Goal: Task Accomplishment & Management: Use online tool/utility

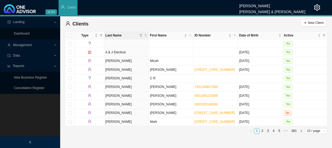
click at [21, 45] on span "Management" at bounding box center [22, 45] width 19 height 4
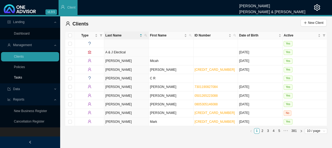
click at [18, 76] on link "Tasks" at bounding box center [18, 77] width 8 height 4
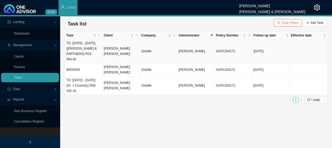
click at [91, 52] on td "TD: [DATE] - [DATE] ([PERSON_NAME] & PARTNERS) R33 354.40" at bounding box center [83, 51] width 37 height 24
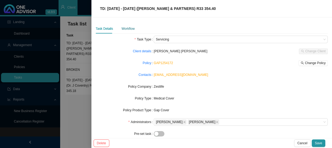
click at [129, 31] on div "Workflow" at bounding box center [128, 28] width 13 height 5
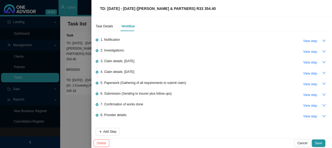
scroll to position [3, 0]
click at [309, 92] on span "View step" at bounding box center [310, 94] width 14 height 5
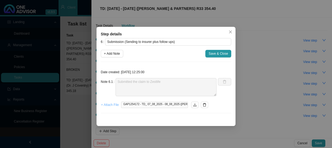
click at [110, 105] on span "+ Attach File" at bounding box center [110, 104] width 18 height 5
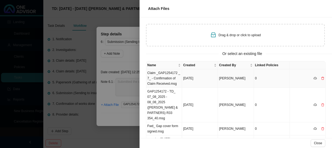
click at [169, 75] on td "Claim _GAP1254172 _ 7_ - Confirmation of Claim Received.msg" at bounding box center [164, 78] width 36 height 18
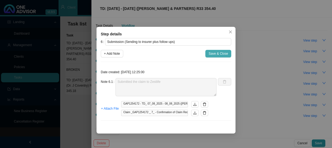
click at [222, 54] on span "Save & Close" at bounding box center [219, 53] width 20 height 5
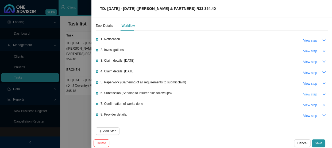
click at [303, 93] on span "View step" at bounding box center [310, 94] width 14 height 5
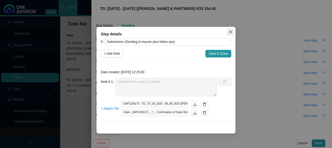
click at [229, 30] on icon "close" at bounding box center [231, 32] width 4 height 4
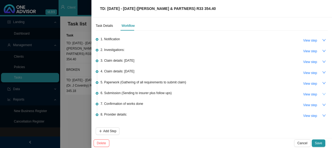
click at [323, 92] on button "button" at bounding box center [324, 93] width 7 height 7
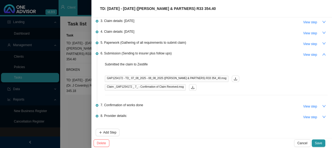
scroll to position [44, 0]
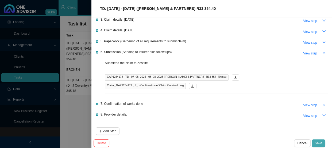
click at [321, 141] on span "Save" at bounding box center [318, 142] width 7 height 5
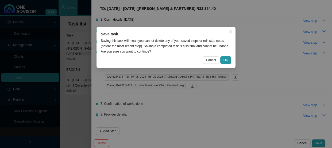
click at [224, 54] on div "Save task Saving this task will mean you cannot delete any of your saved steps …" at bounding box center [166, 47] width 139 height 41
click at [226, 58] on span "OK" at bounding box center [226, 59] width 5 height 5
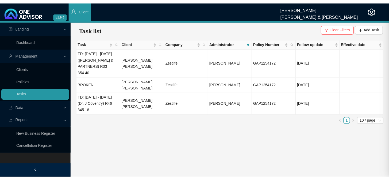
scroll to position [0, 0]
